Goal: Information Seeking & Learning: Find specific fact

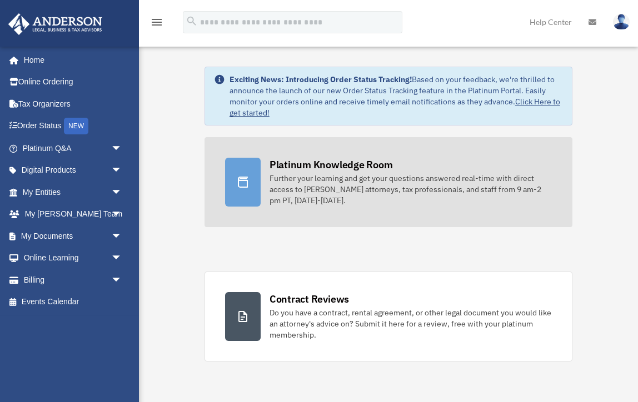
click at [276, 194] on div "Further your learning and get your questions answered real-time with direct acc…" at bounding box center [411, 189] width 282 height 33
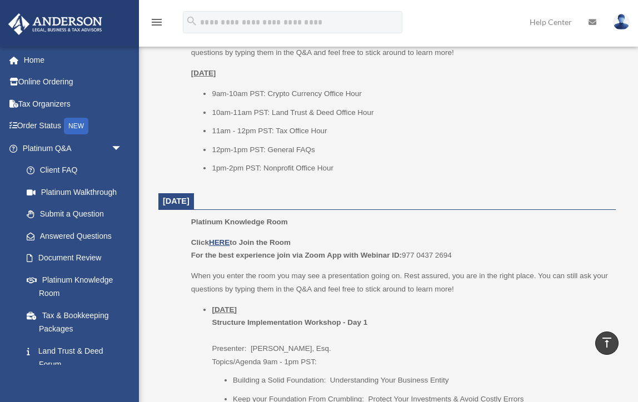
scroll to position [572, 0]
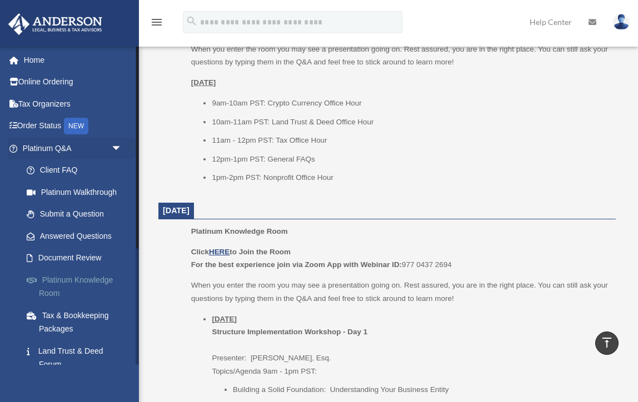
click at [93, 279] on link "Platinum Knowledge Room" at bounding box center [77, 287] width 123 height 36
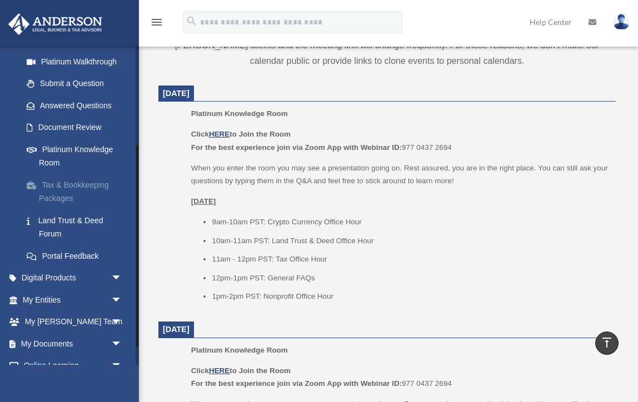
scroll to position [129, 0]
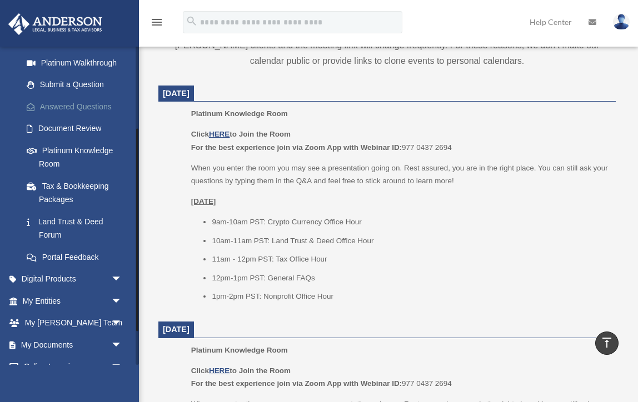
click at [82, 104] on link "Answered Questions" at bounding box center [77, 107] width 123 height 22
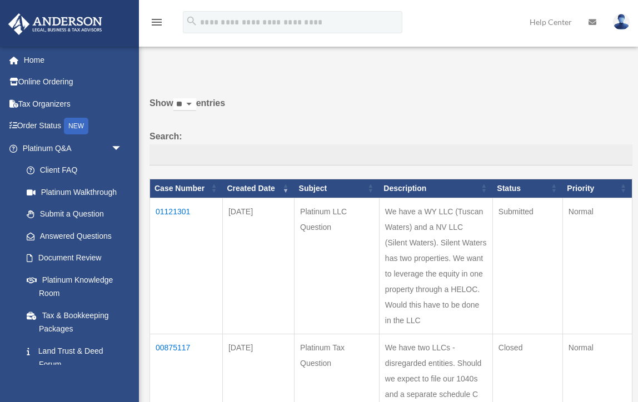
click at [168, 220] on td "01121301" at bounding box center [186, 266] width 73 height 136
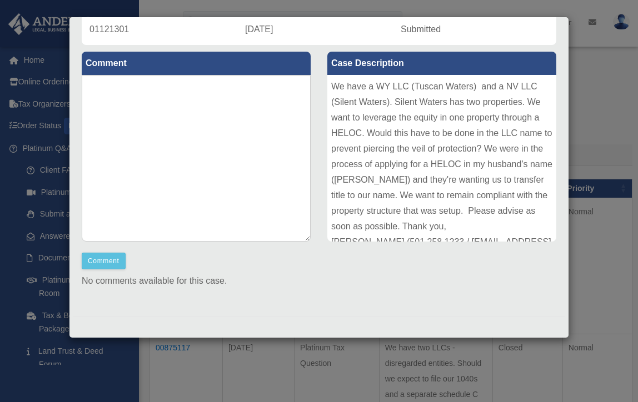
click at [603, 134] on div "Case Detail × Platinum LLC Question Case Number 01121301 Created Date September…" at bounding box center [319, 201] width 638 height 402
